Goal: Task Accomplishment & Management: Complete application form

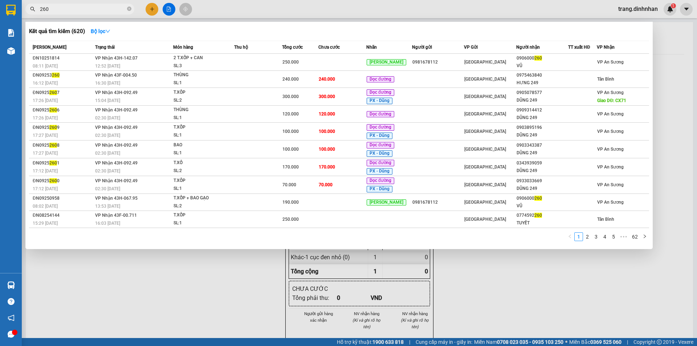
click at [151, 10] on div at bounding box center [348, 173] width 697 height 346
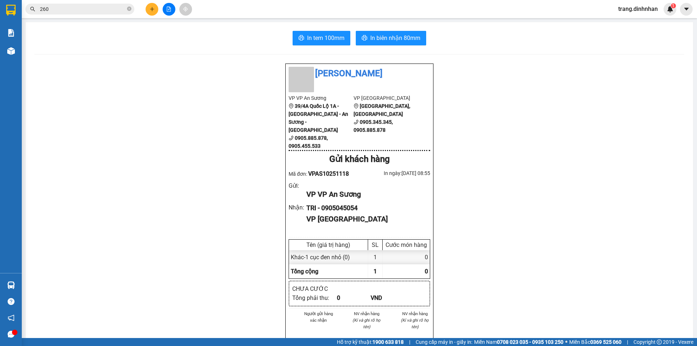
click at [153, 13] on button at bounding box center [152, 9] width 13 height 13
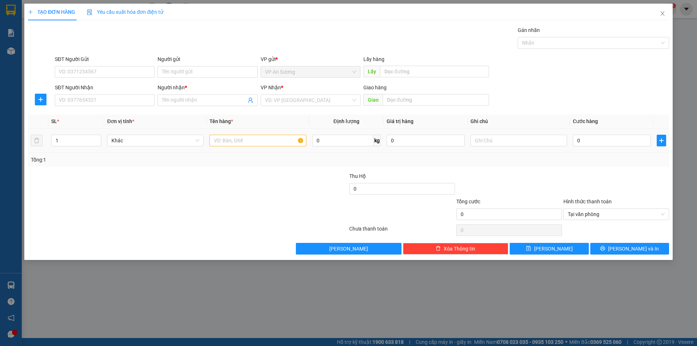
drag, startPoint x: 228, startPoint y: 134, endPoint x: 222, endPoint y: 130, distance: 7.0
click at [226, 133] on td at bounding box center [257, 140] width 102 height 24
click at [223, 140] on input "text" at bounding box center [257, 141] width 97 height 12
type input "1 thùng giáy"
click at [117, 90] on div "SĐT Người Nhận" at bounding box center [105, 87] width 100 height 8
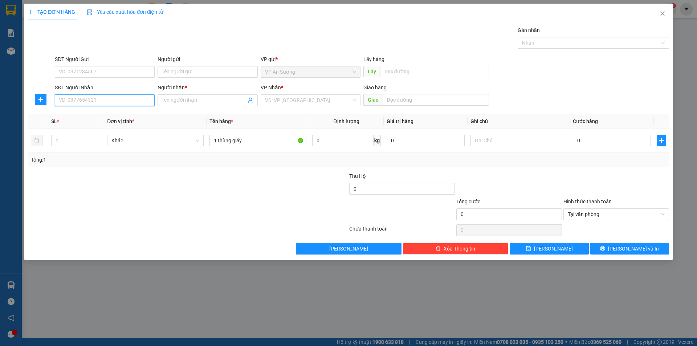
click at [117, 94] on input "SĐT Người Nhận" at bounding box center [105, 100] width 100 height 12
click at [119, 101] on input "SĐT Người Nhận" at bounding box center [105, 100] width 100 height 12
type input "0375369506"
click at [123, 118] on div "0375369506 - QUAN HUYEN" at bounding box center [104, 115] width 91 height 8
type input "QUAN HUYEN"
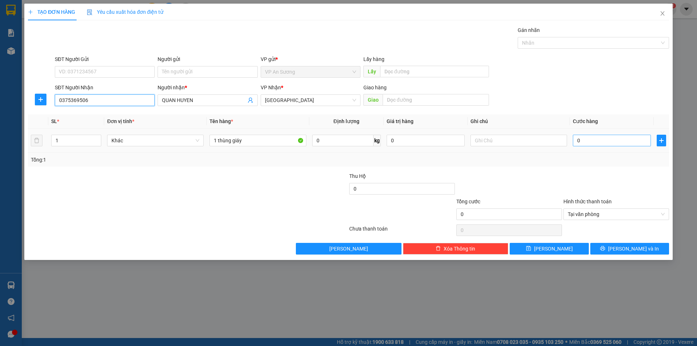
type input "0375369506"
click at [618, 143] on input "0" at bounding box center [612, 141] width 78 height 12
type input "1"
type input "10"
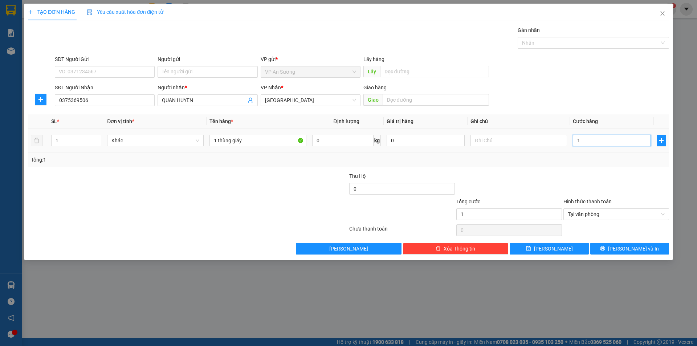
type input "10"
type input "100"
type input "100.000"
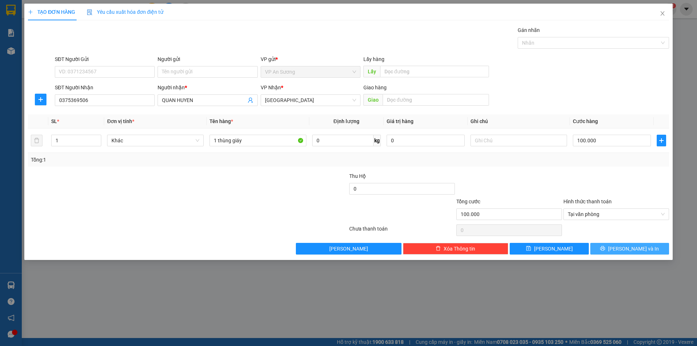
click at [627, 249] on span "[PERSON_NAME] và In" at bounding box center [633, 249] width 51 height 8
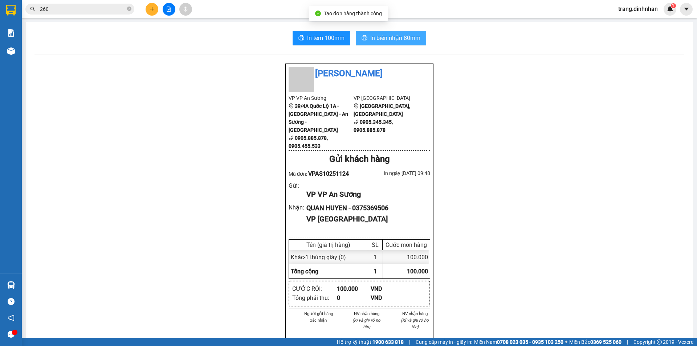
click at [396, 36] on span "In biên nhận 80mm" at bounding box center [395, 37] width 50 height 9
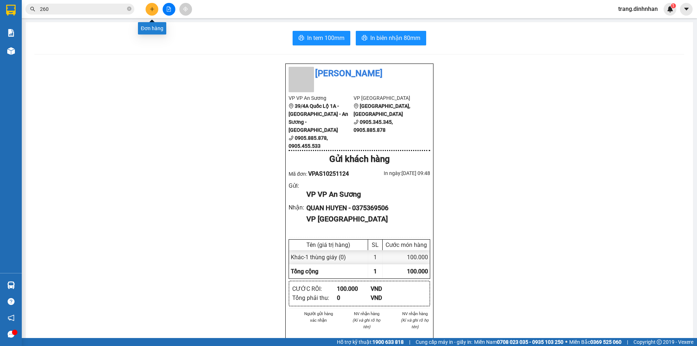
click at [151, 6] on button at bounding box center [152, 9] width 13 height 13
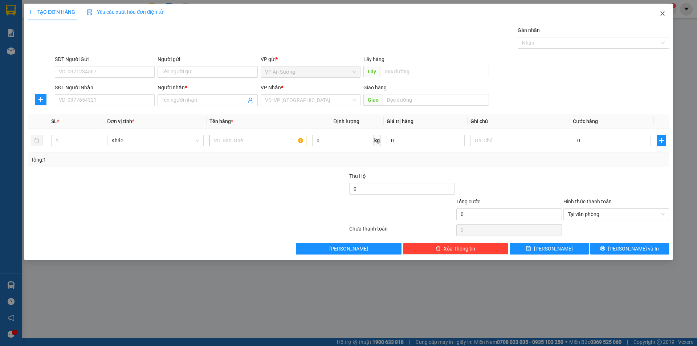
click at [659, 15] on icon "close" at bounding box center [662, 14] width 6 height 6
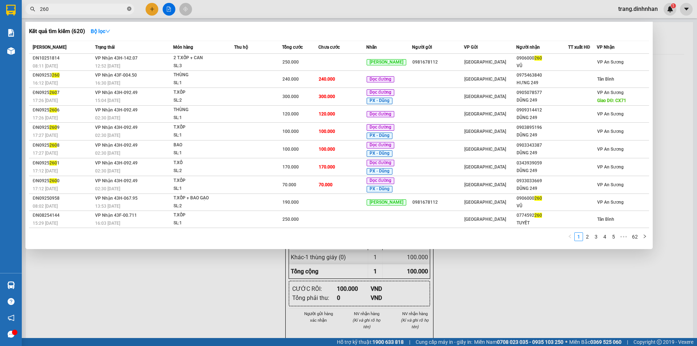
drag, startPoint x: 130, startPoint y: 8, endPoint x: 94, endPoint y: 13, distance: 36.6
click at [130, 9] on icon "close-circle" at bounding box center [129, 9] width 4 height 4
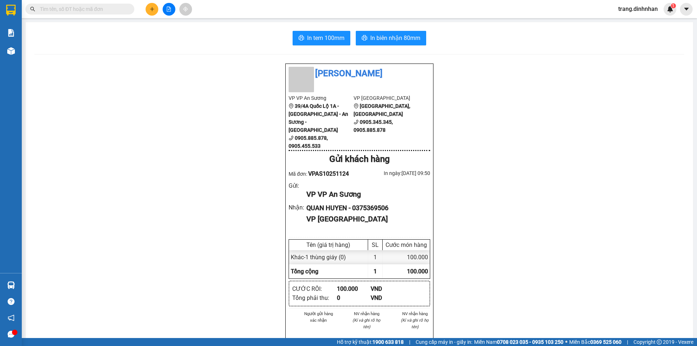
click at [94, 13] on span at bounding box center [79, 9] width 109 height 11
click at [93, 9] on input "text" at bounding box center [83, 9] width 86 height 8
click at [108, 11] on input "text" at bounding box center [83, 9] width 86 height 8
click at [106, 12] on input "text" at bounding box center [83, 9] width 86 height 8
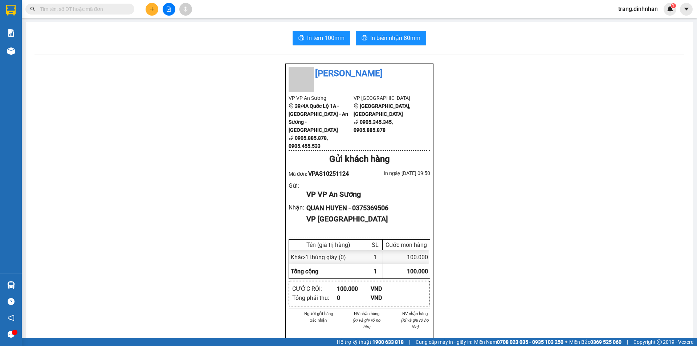
click at [123, 6] on input "text" at bounding box center [83, 9] width 86 height 8
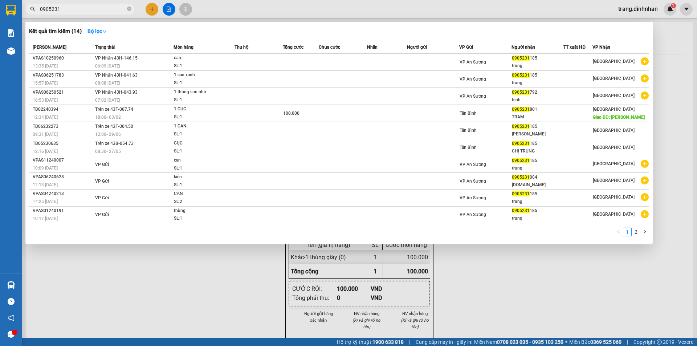
type input "0905231"
click at [261, 37] on div "Kết quả tìm kiếm ( 14 ) Bộ lọc Mã ĐH Trạng thái Món hàng Thu hộ Tổng cước Chưa …" at bounding box center [338, 133] width 627 height 222
